Goal: Information Seeking & Learning: Find specific fact

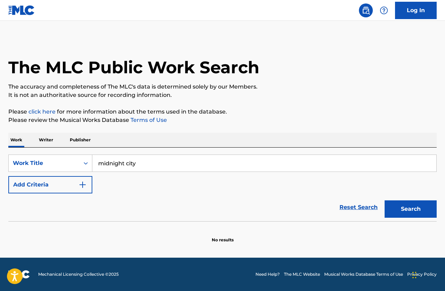
click at [64, 176] on button "Add Criteria" at bounding box center [50, 184] width 84 height 17
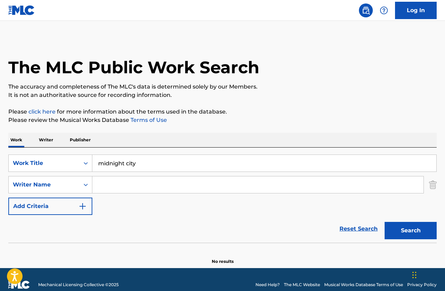
click at [136, 188] on input "Search Form" at bounding box center [257, 184] width 331 height 17
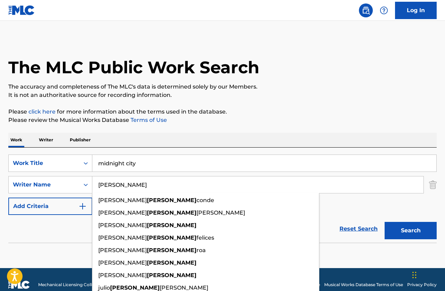
type input "[PERSON_NAME]"
click at [384, 222] on button "Search" at bounding box center [410, 230] width 52 height 17
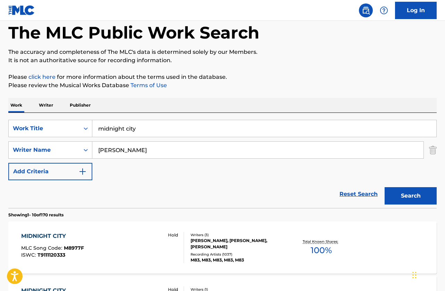
scroll to position [104, 0]
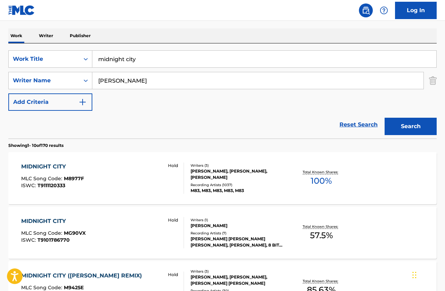
click at [109, 178] on div "MIDNIGHT CITY MLC Song Code : M8977F ISWC : T9111120333 Hold" at bounding box center [102, 177] width 163 height 31
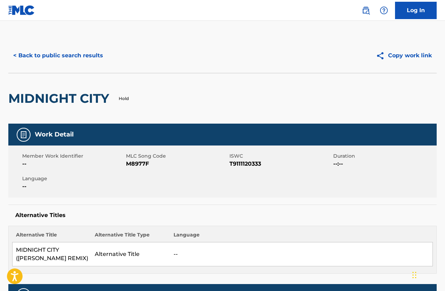
click at [61, 59] on button "< Back to public search results" at bounding box center [58, 55] width 100 height 17
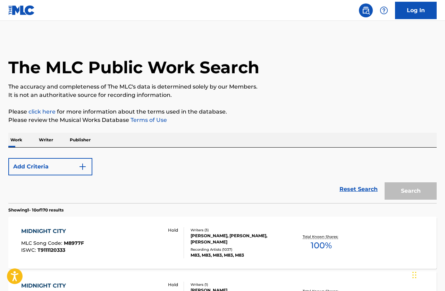
scroll to position [104, 0]
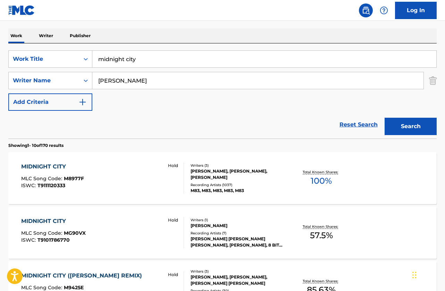
click at [114, 239] on div "MIDNIGHT CITY MLC Song Code : MG90VX ISWC : T9101786770 Hold" at bounding box center [102, 232] width 163 height 31
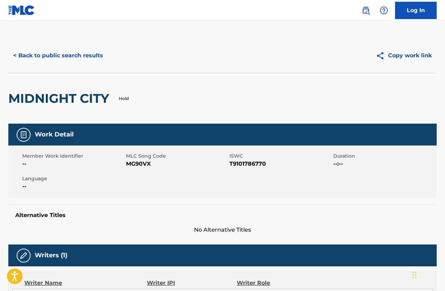
click at [73, 53] on button "< Back to public search results" at bounding box center [58, 55] width 100 height 17
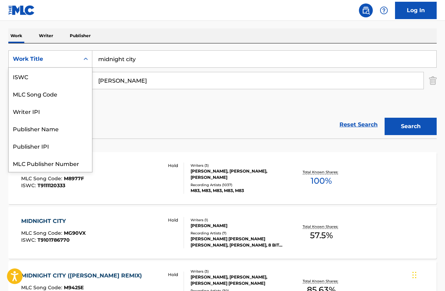
scroll to position [17, 0]
click at [170, 126] on div "Reset Search Search" at bounding box center [222, 125] width 428 height 28
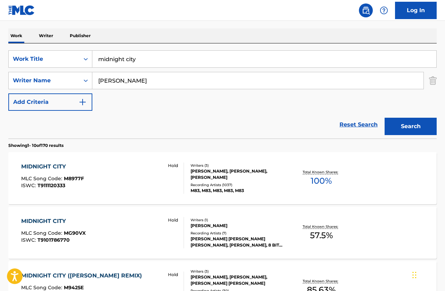
click at [99, 171] on div "MIDNIGHT CITY MLC Song Code : M8977F ISWC : T9111120333 Hold" at bounding box center [102, 177] width 163 height 31
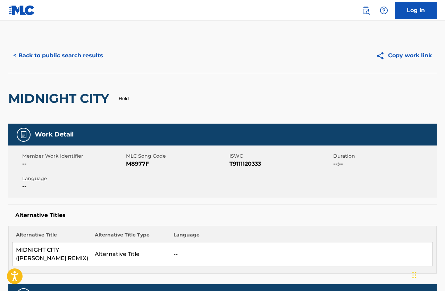
click at [62, 61] on button "< Back to public search results" at bounding box center [58, 55] width 100 height 17
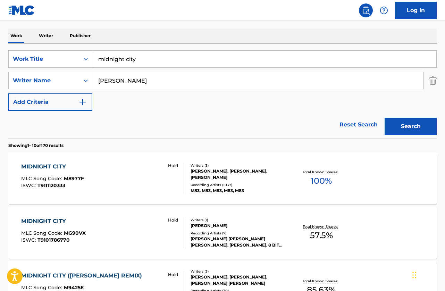
scroll to position [580, 0]
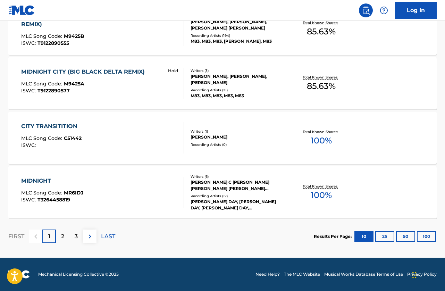
click at [422, 79] on div "MIDNIGHT CITY (BIG BLACK DELTA REMIX) MLC Song Code : M9425A ISWC : T9122890577…" at bounding box center [222, 83] width 428 height 52
